Goal: Task Accomplishment & Management: Use online tool/utility

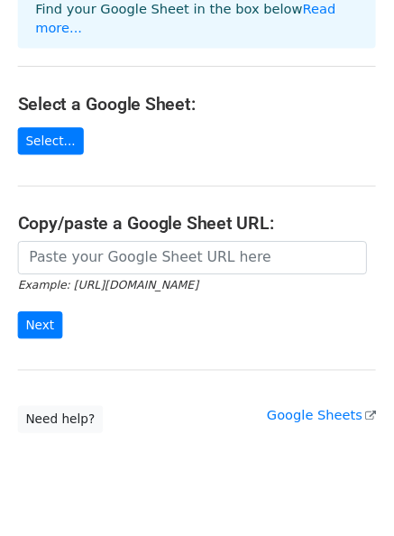
scroll to position [155, 0]
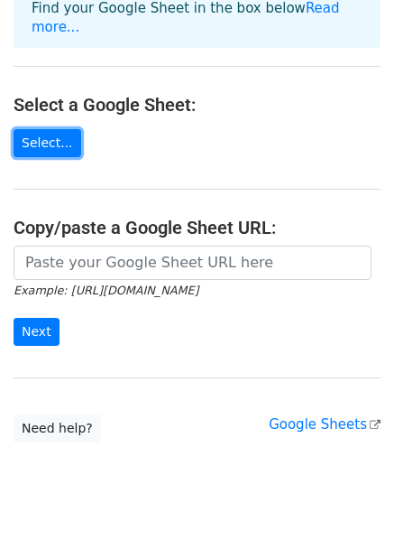
click at [34, 129] on link "Select..." at bounding box center [48, 143] width 68 height 28
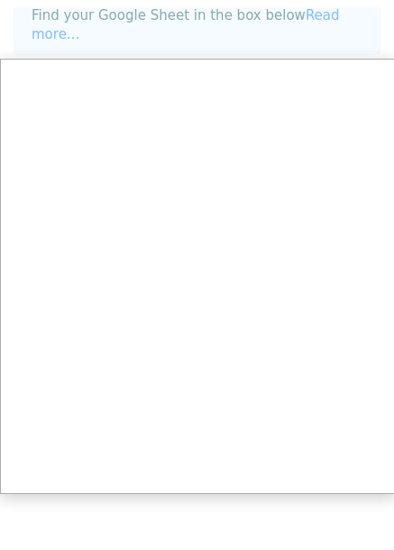
scroll to position [0, 0]
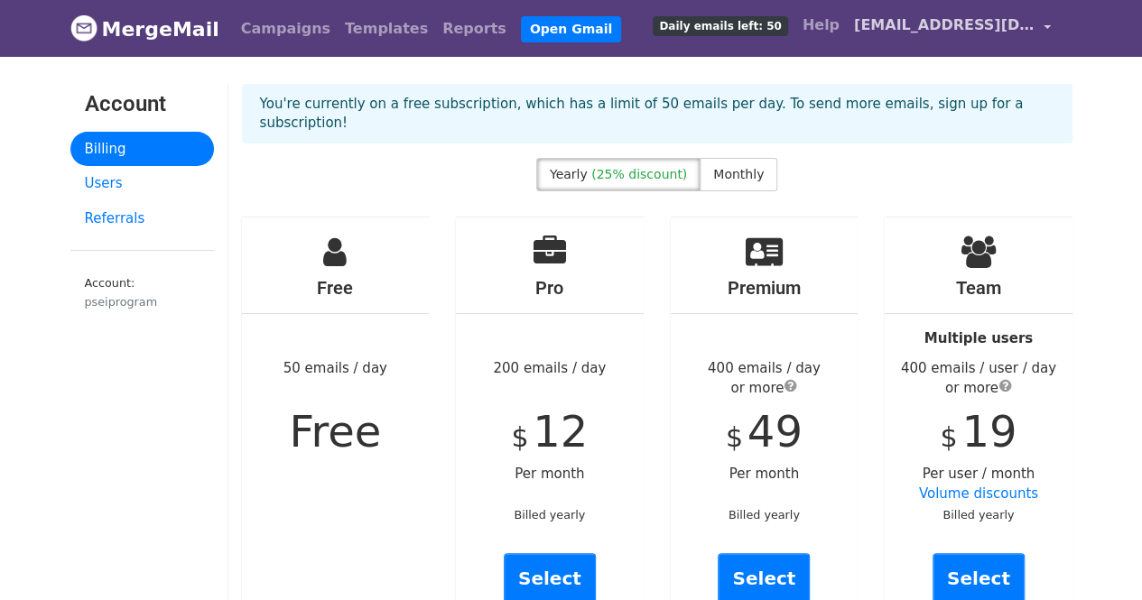
click at [917, 42] on link "[EMAIL_ADDRESS][DOMAIN_NAME]" at bounding box center [952, 28] width 211 height 42
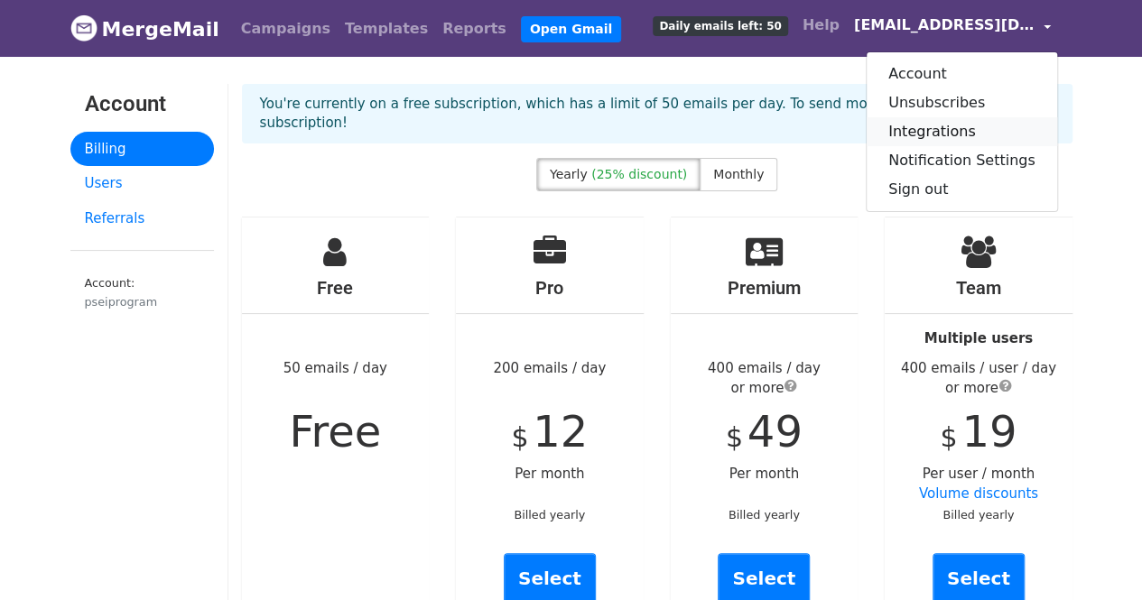
click at [931, 130] on link "Integrations" at bounding box center [961, 131] width 190 height 29
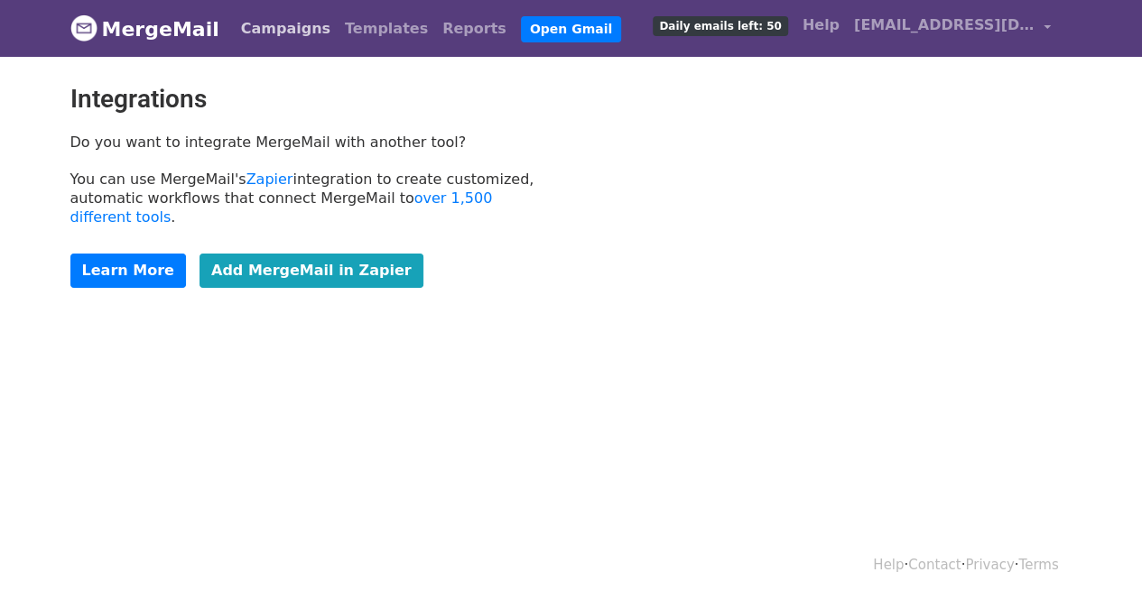
click at [287, 35] on link "Campaigns" at bounding box center [286, 29] width 104 height 36
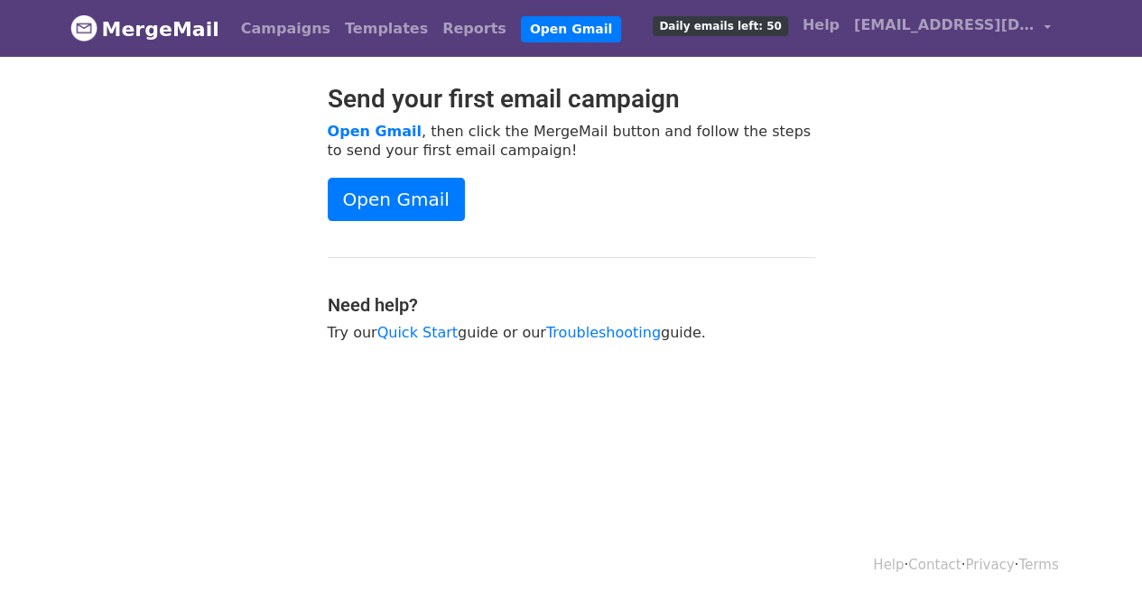
click at [130, 33] on link "MergeMail" at bounding box center [144, 29] width 149 height 38
click at [972, 19] on span "[EMAIL_ADDRESS][DOMAIN_NAME]" at bounding box center [944, 25] width 180 height 22
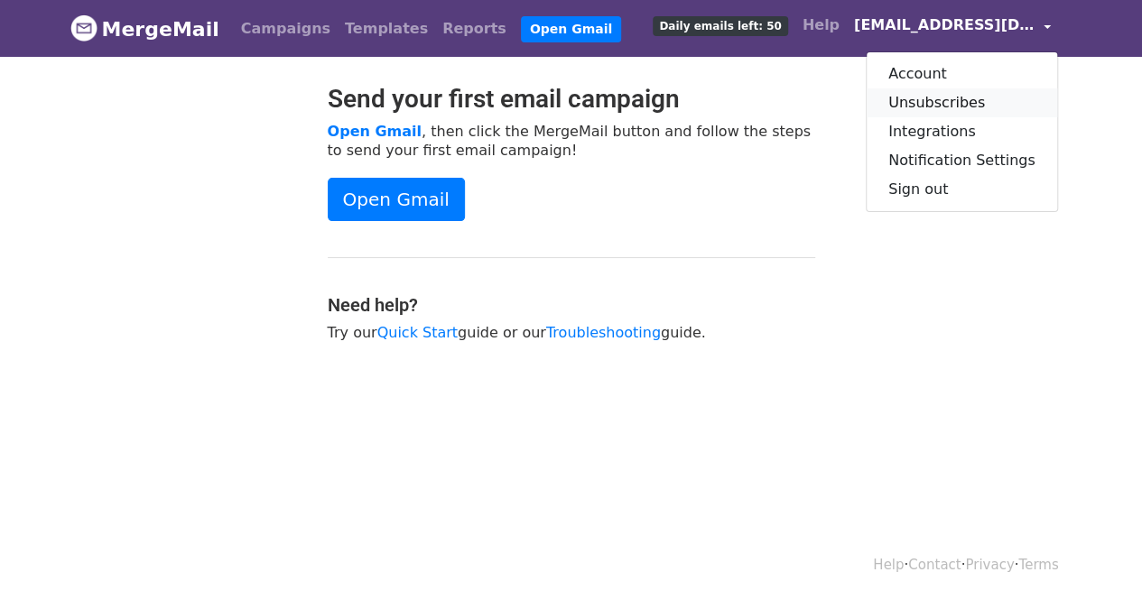
click at [953, 108] on link "Unsubscribes" at bounding box center [961, 102] width 190 height 29
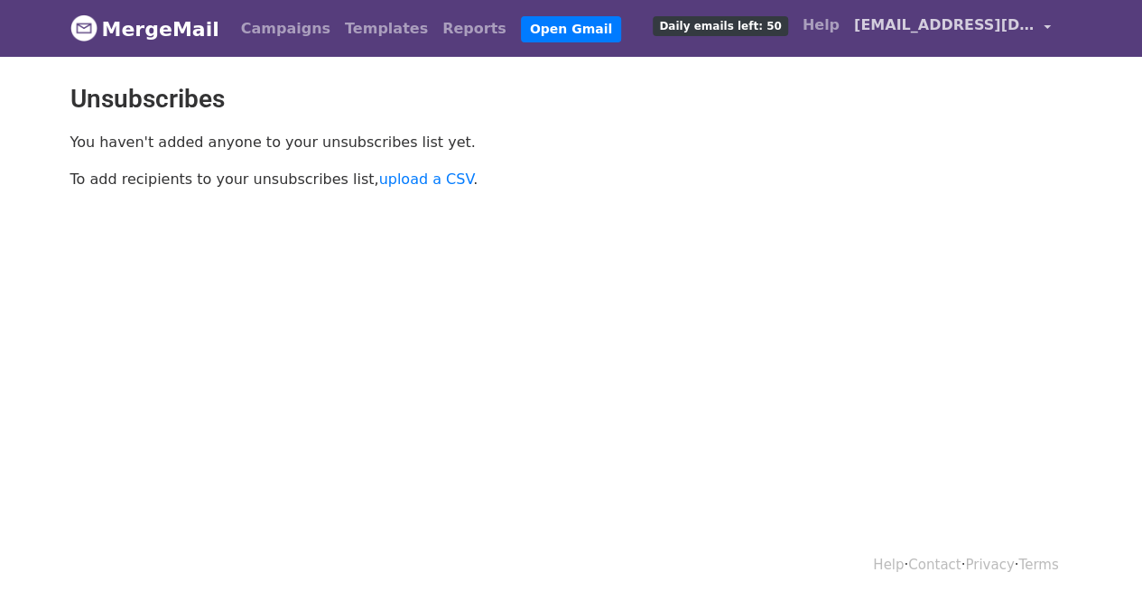
click at [936, 31] on span "[EMAIL_ADDRESS][DOMAIN_NAME]" at bounding box center [944, 25] width 180 height 22
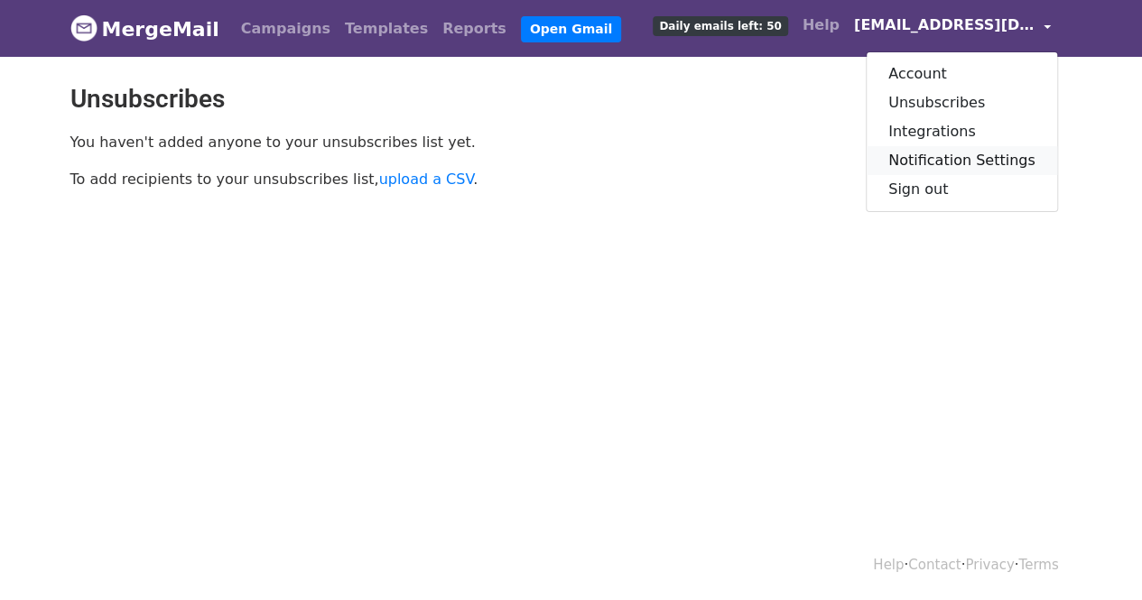
click at [941, 172] on link "Notification Settings" at bounding box center [961, 160] width 190 height 29
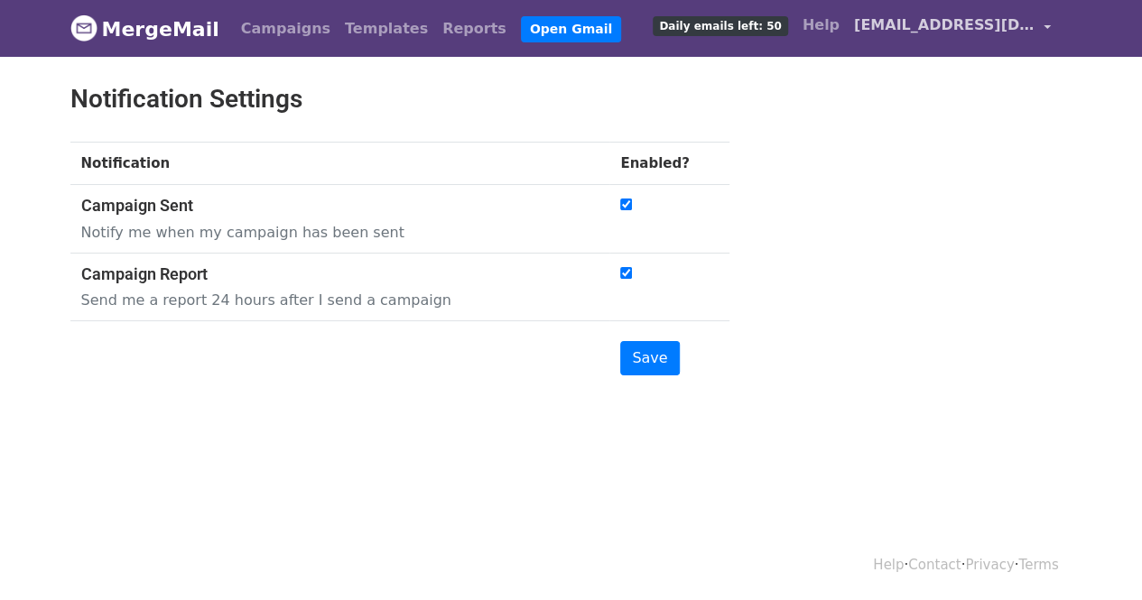
click at [921, 23] on span "[EMAIL_ADDRESS][DOMAIN_NAME]" at bounding box center [944, 25] width 180 height 22
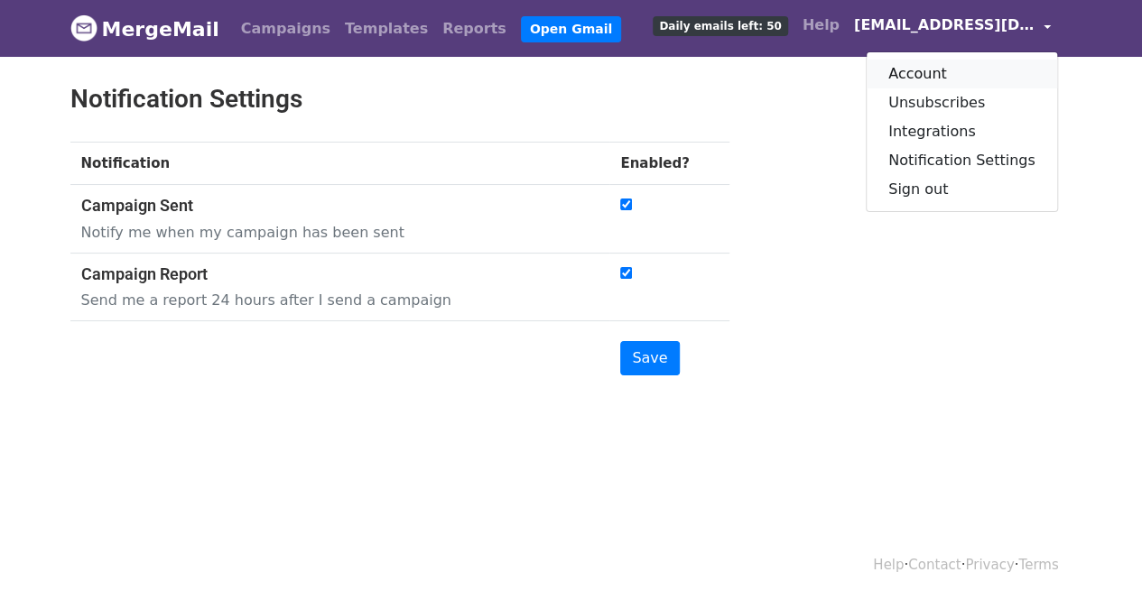
click at [919, 66] on link "Account" at bounding box center [961, 74] width 190 height 29
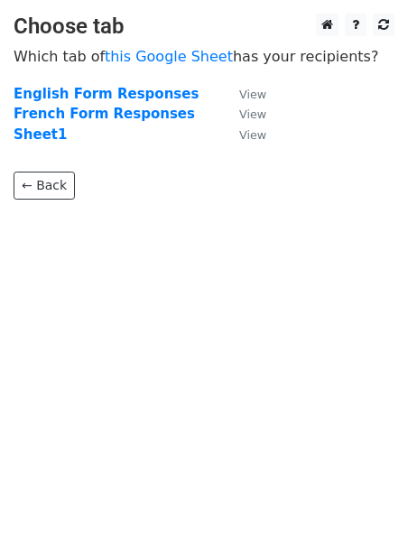
click at [72, 95] on strong "English Form Responses" at bounding box center [106, 94] width 185 height 16
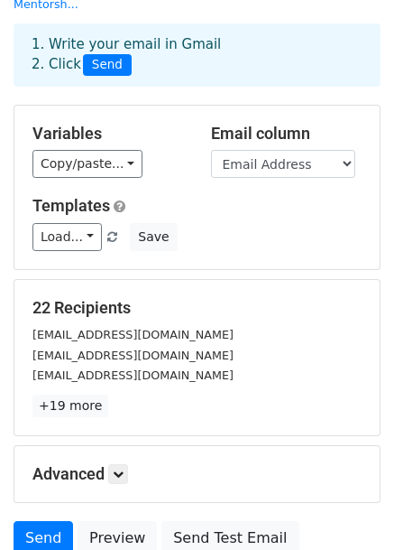
scroll to position [155, 0]
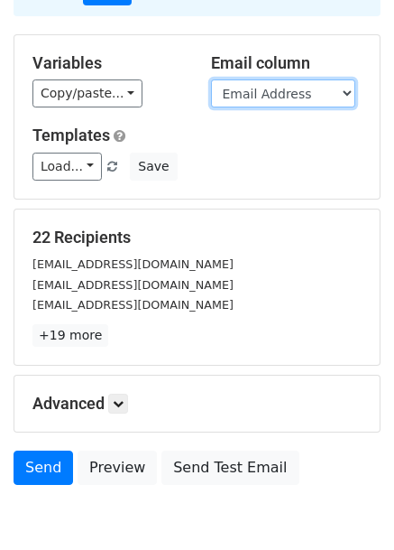
click at [274, 79] on select "Full Name Pronouns Do you identify as Black, [DEMOGRAPHIC_DATA] and/or a person…" at bounding box center [283, 93] width 144 height 28
click at [274, 79] on select "Full Name Pronouns Do you identify as Black, Indigenous and/or a person of colo…" at bounding box center [283, 93] width 144 height 28
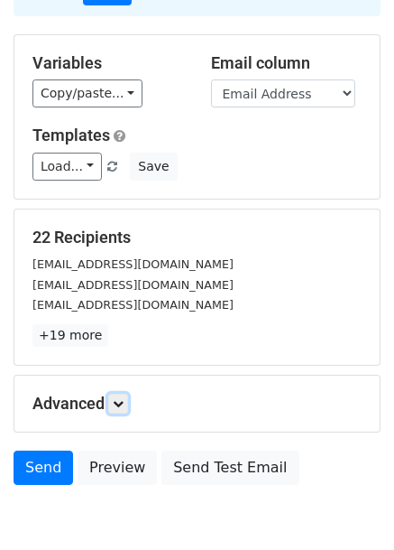
drag, startPoint x: 110, startPoint y: 378, endPoint x: 123, endPoint y: 379, distance: 12.7
click at [123, 398] on icon at bounding box center [118, 403] width 11 height 11
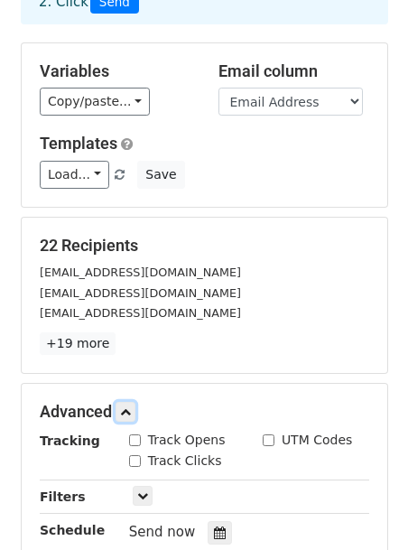
scroll to position [0, 0]
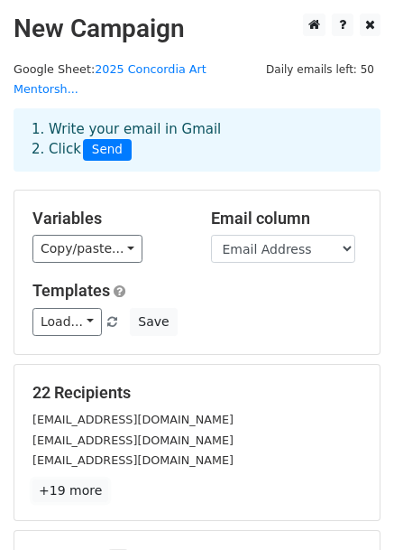
click at [54, 479] on link "+19 more" at bounding box center [70, 490] width 76 height 23
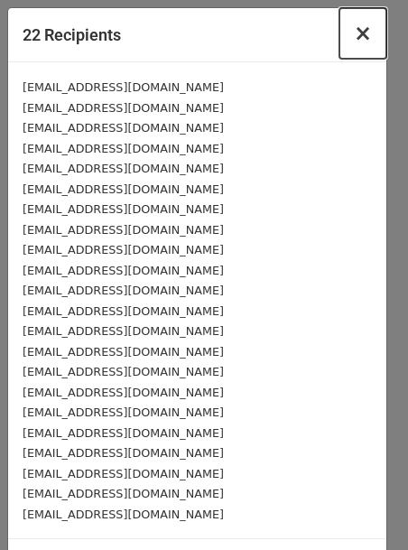
click at [354, 32] on span "×" at bounding box center [363, 33] width 18 height 25
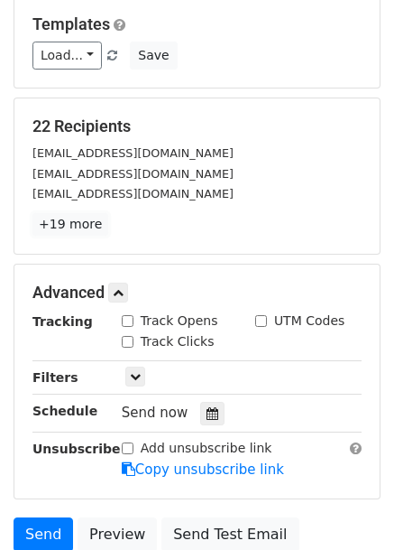
scroll to position [395, 0]
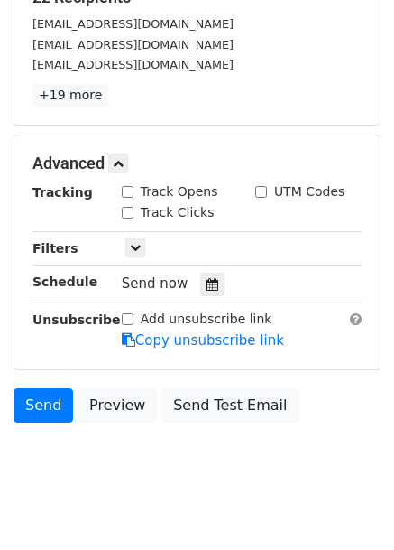
click at [126, 186] on input "Track Opens" at bounding box center [128, 192] width 12 height 12
checkbox input "true"
click at [126, 207] on input "Track Clicks" at bounding box center [128, 213] width 12 height 12
checkbox input "true"
click at [264, 186] on input "UTM Codes" at bounding box center [261, 192] width 12 height 12
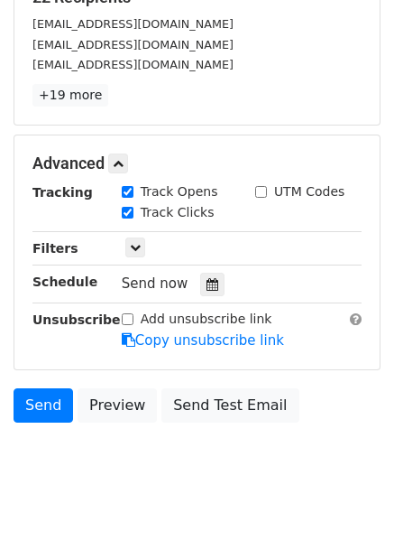
checkbox input "true"
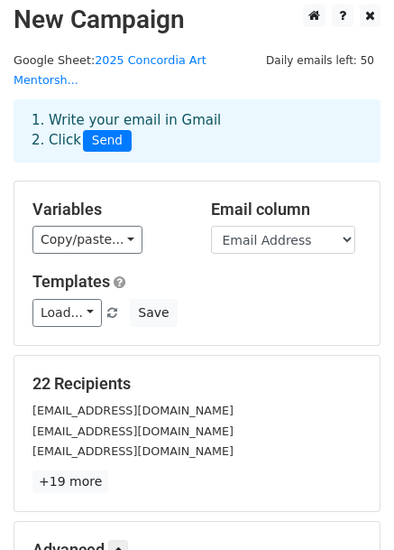
scroll to position [0, 0]
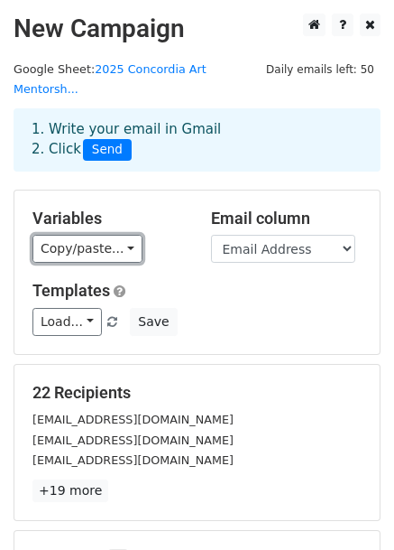
click at [60, 236] on link "Copy/paste..." at bounding box center [87, 249] width 110 height 28
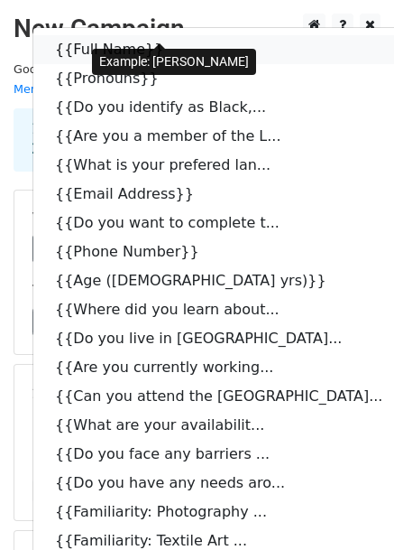
click at [111, 35] on link "{{Full Name}}" at bounding box center [228, 49] width 391 height 29
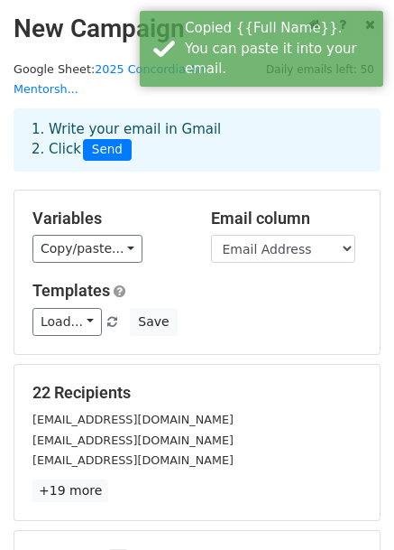
click at [195, 249] on div "Variables Copy/paste... {{Full Name}} {{Pronouns}} {{Do you identify as Black,.…" at bounding box center [197, 271] width 366 height 163
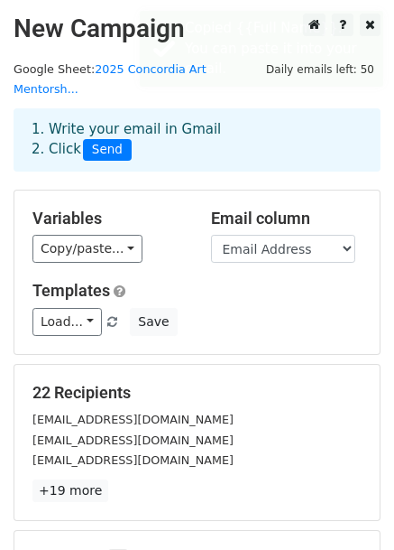
click at [170, 239] on div "Copy/paste... {{Full Name}} {{Pronouns}} {{Do you identify as Black,... {{Are y…" at bounding box center [108, 249] width 152 height 28
click at [83, 235] on link "Copy/paste..." at bounding box center [87, 249] width 110 height 28
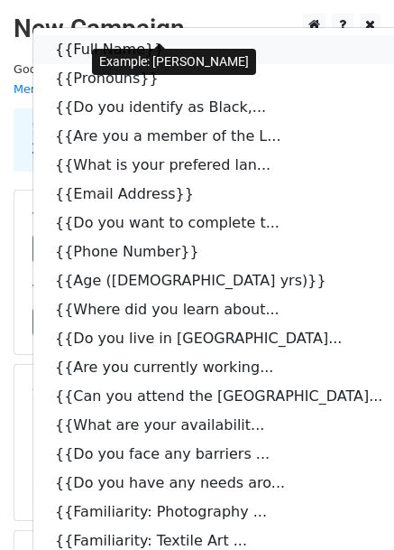
click at [110, 35] on link "{{Full Name}}" at bounding box center [228, 49] width 391 height 29
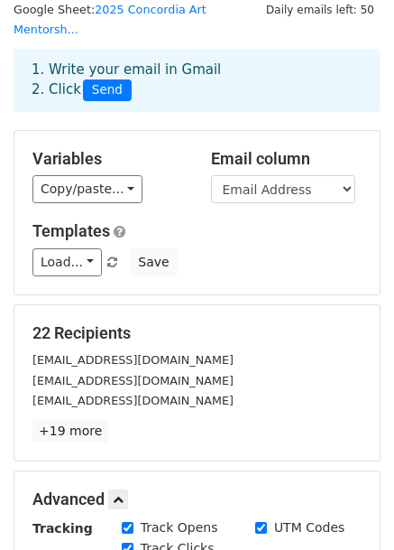
scroll to position [59, 0]
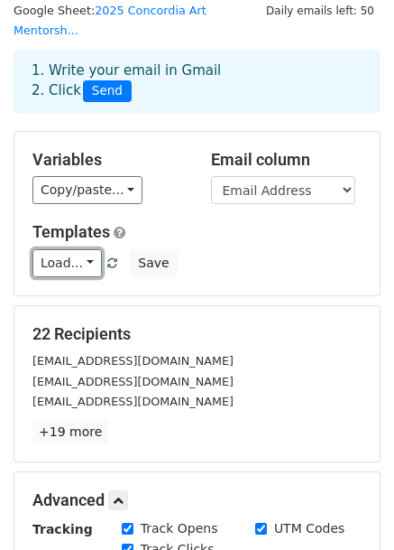
click at [69, 249] on link "Load..." at bounding box center [66, 263] width 69 height 28
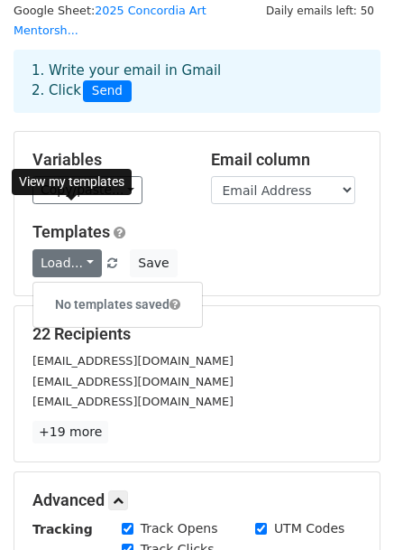
click at [87, 222] on link "Templates" at bounding box center [71, 231] width 78 height 19
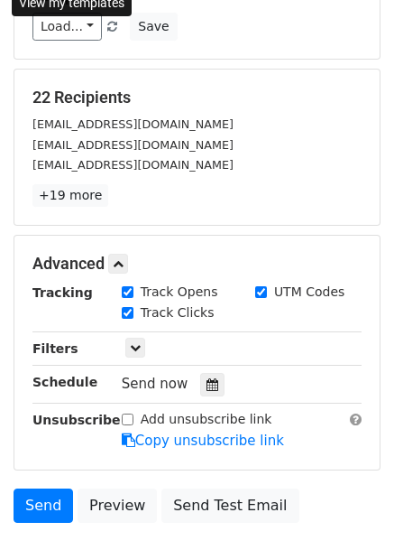
scroll to position [395, 0]
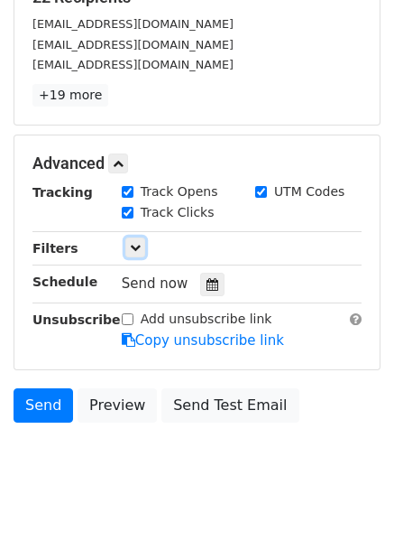
click at [139, 242] on icon at bounding box center [135, 247] width 11 height 11
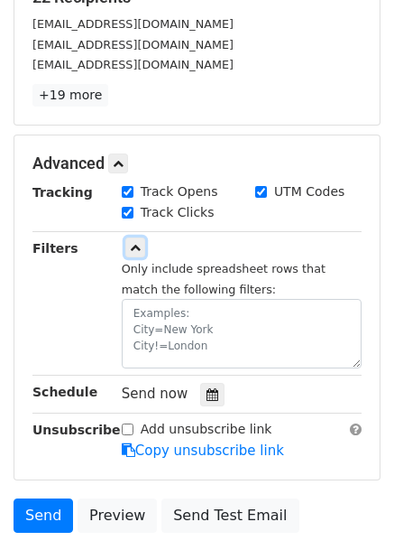
scroll to position [505, 0]
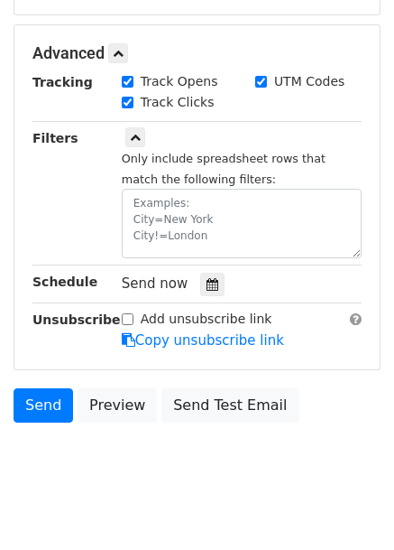
click at [125, 313] on input "Add unsubscribe link" at bounding box center [128, 319] width 12 height 12
checkbox input "true"
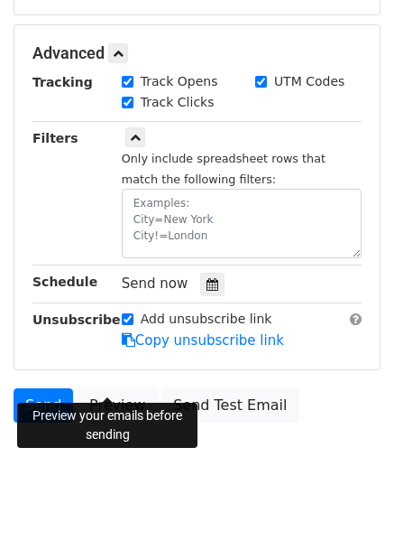
click at [106, 388] on link "Preview" at bounding box center [117, 405] width 79 height 34
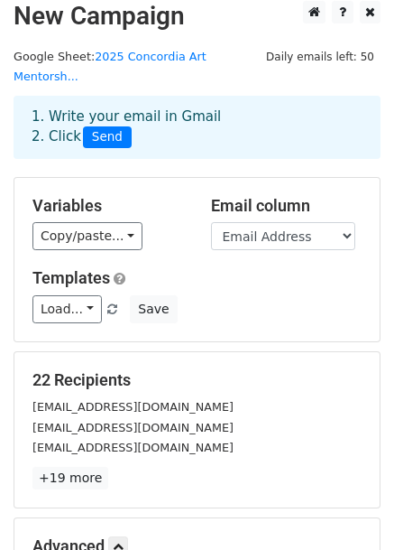
scroll to position [11, 0]
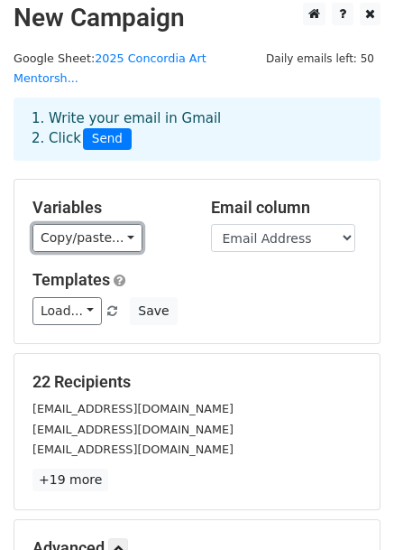
click at [94, 224] on link "Copy/paste..." at bounding box center [87, 238] width 110 height 28
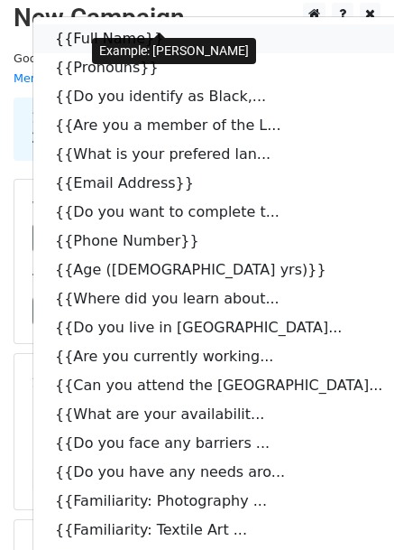
click at [85, 24] on link "{{Full Name}}" at bounding box center [228, 38] width 391 height 29
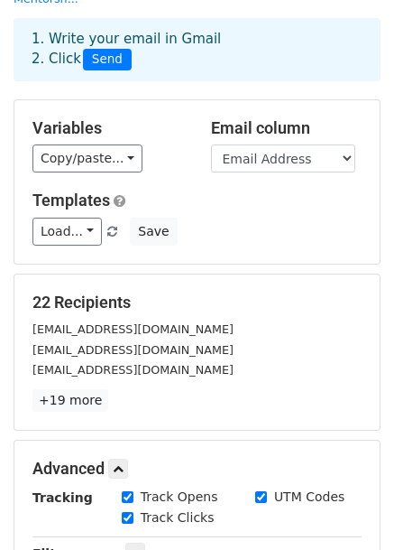
scroll to position [91, 0]
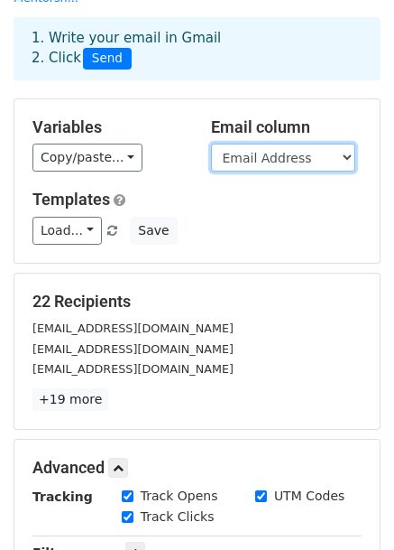
click at [253, 143] on select "Full Name Pronouns Do you identify as Black, Indigenous and/or a person of colo…" at bounding box center [283, 157] width 144 height 28
click at [211, 143] on select "Full Name Pronouns Do you identify as Black, Indigenous and/or a person of colo…" at bounding box center [283, 157] width 144 height 28
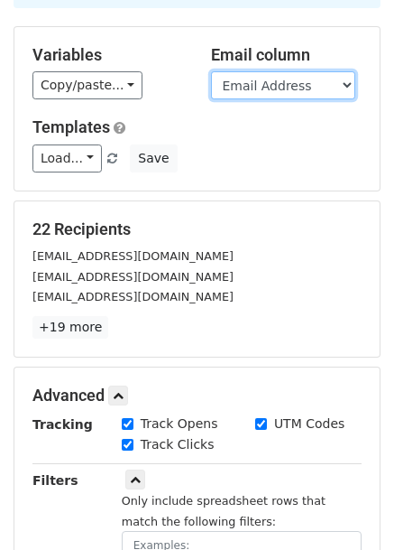
scroll to position [165, 0]
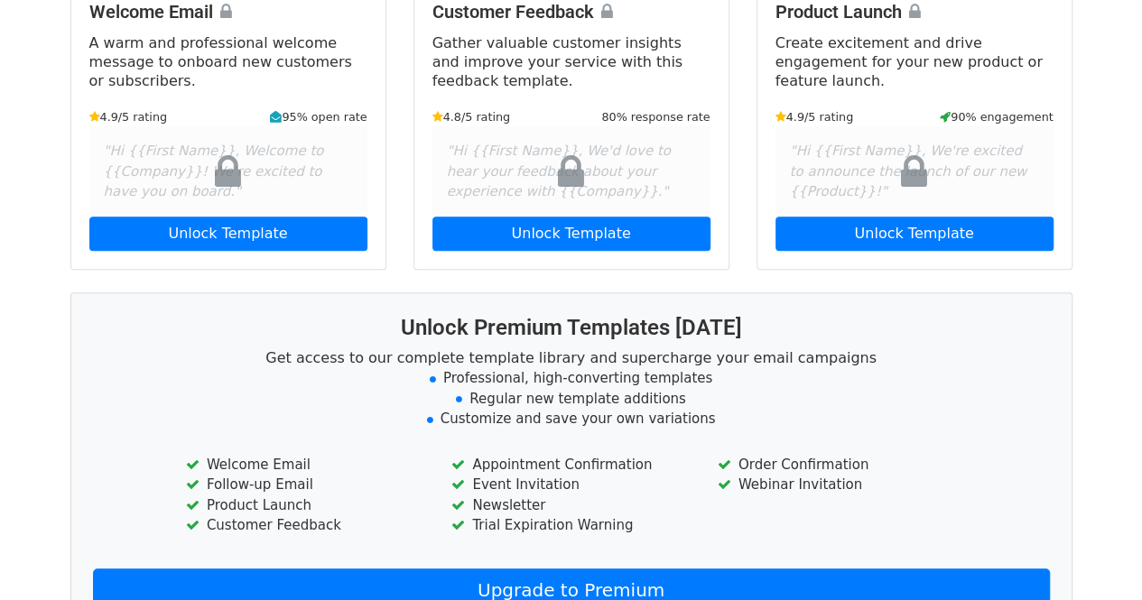
scroll to position [457, 0]
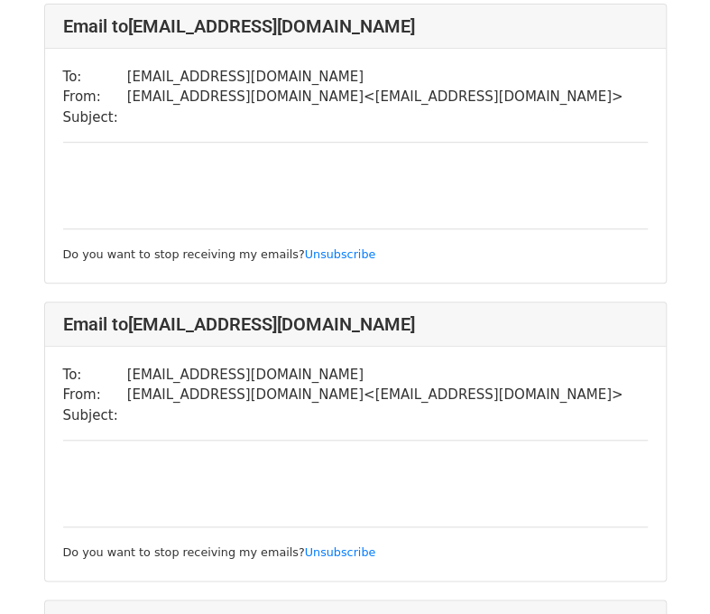
scroll to position [240, 0]
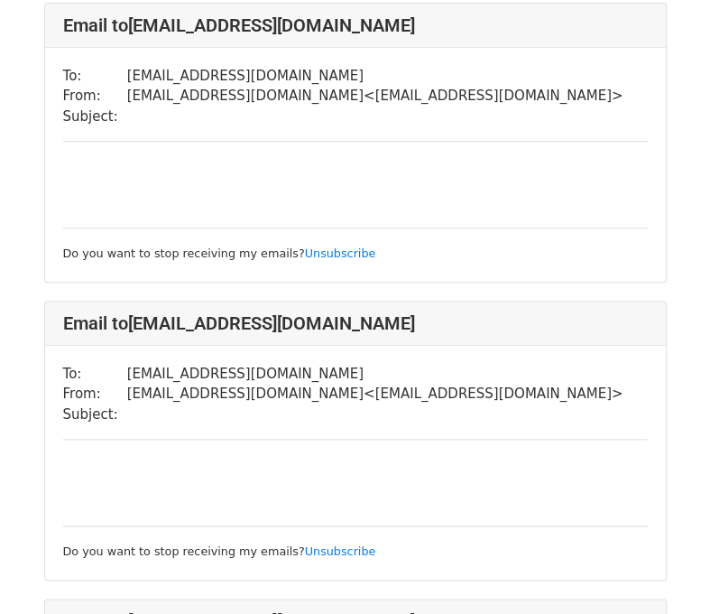
click at [276, 165] on div "Do you want to stop receiving my emails? Unsubscribe" at bounding box center [355, 212] width 585 height 104
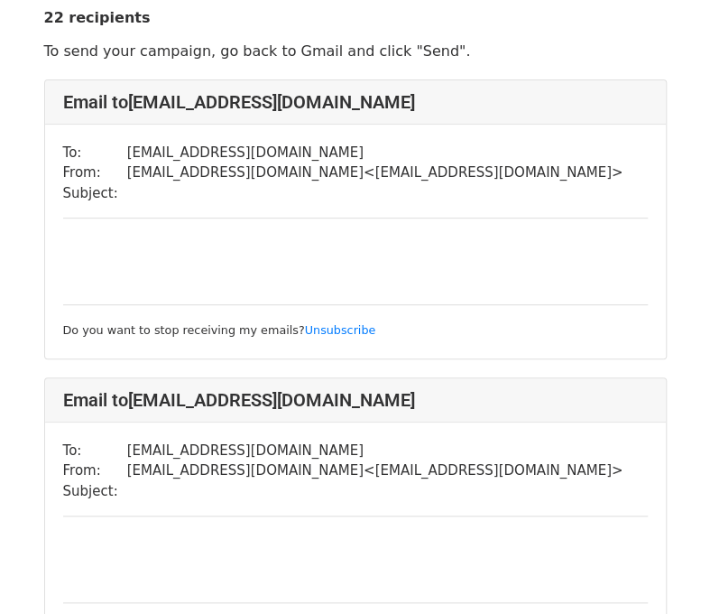
scroll to position [162, 0]
